Goal: Find specific page/section

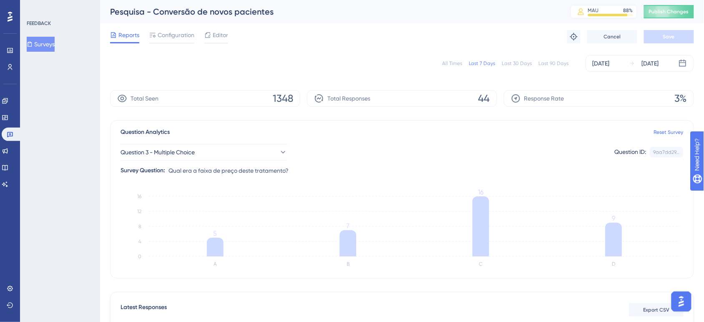
scroll to position [0, 201]
